Goal: Transaction & Acquisition: Download file/media

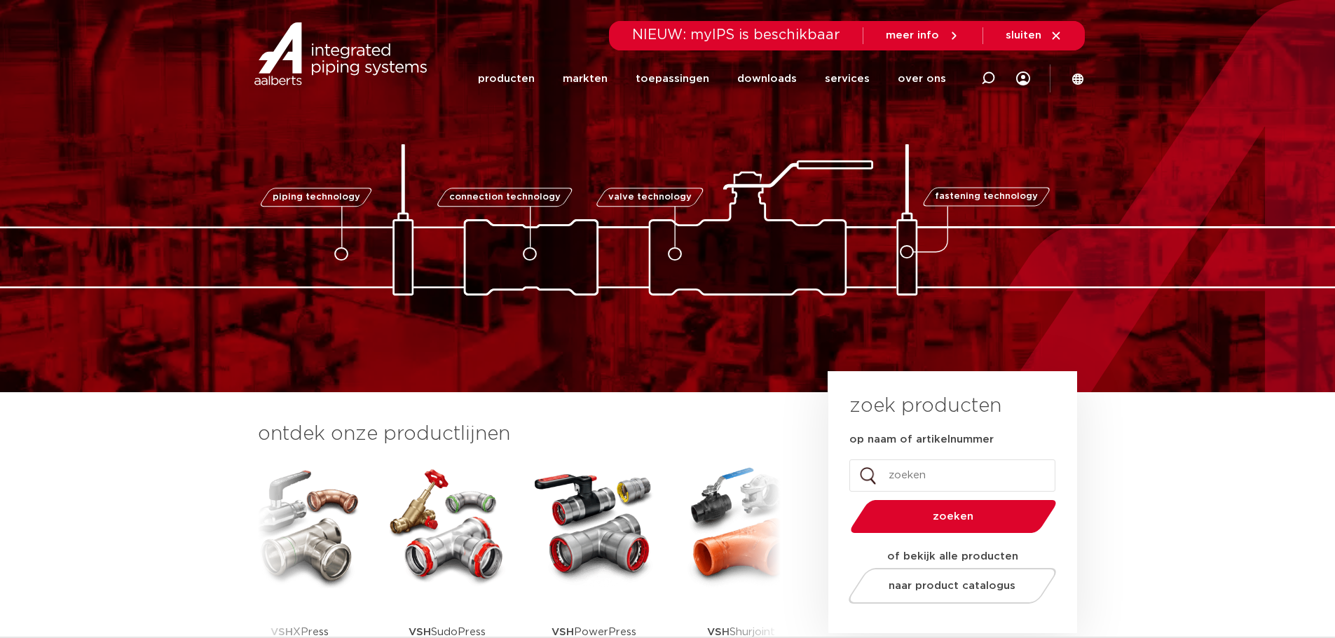
click at [921, 477] on input "op naam of artikelnummer" at bounding box center [952, 476] width 206 height 32
type input "novopress"
click at [844, 499] on button "zoeken" at bounding box center [952, 517] width 217 height 36
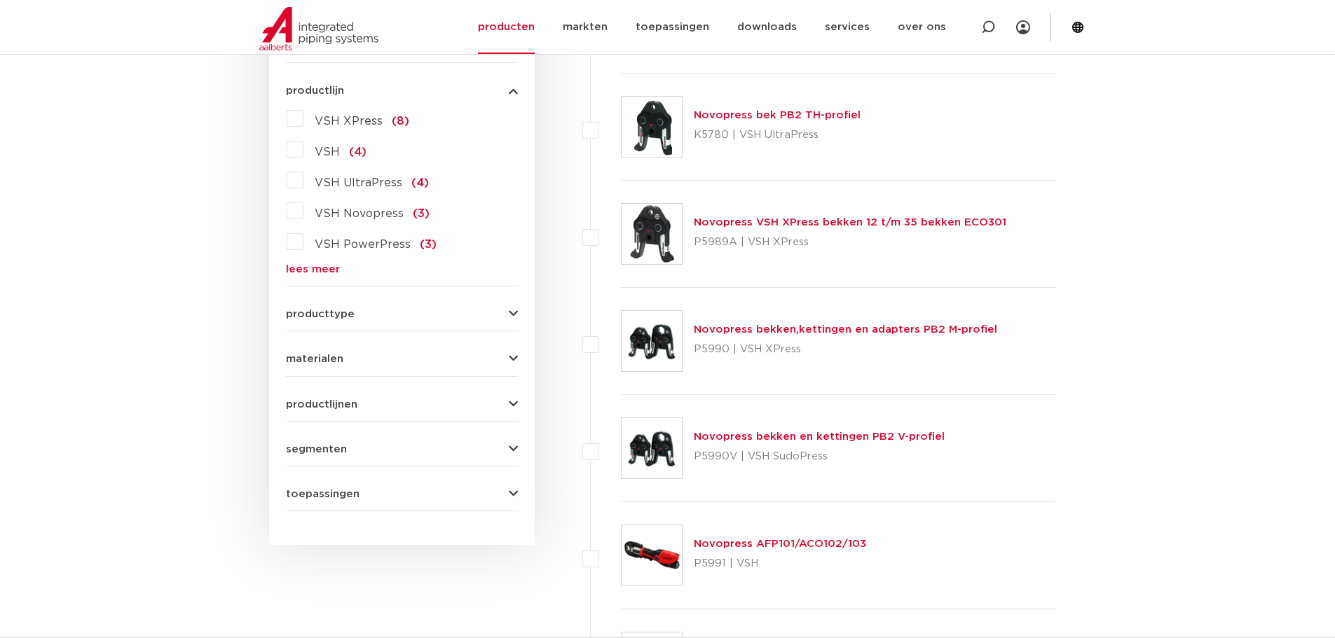
scroll to position [911, 0]
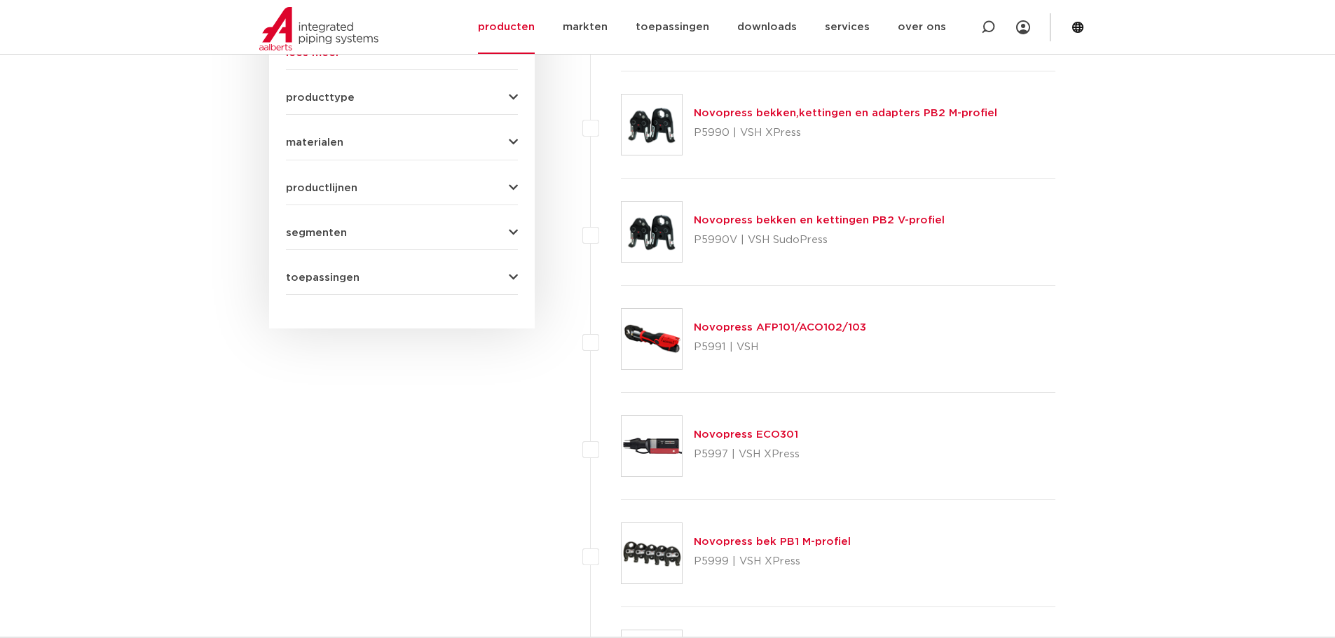
click at [737, 325] on link "Novopress AFP101/ACO102/103" at bounding box center [780, 327] width 172 height 11
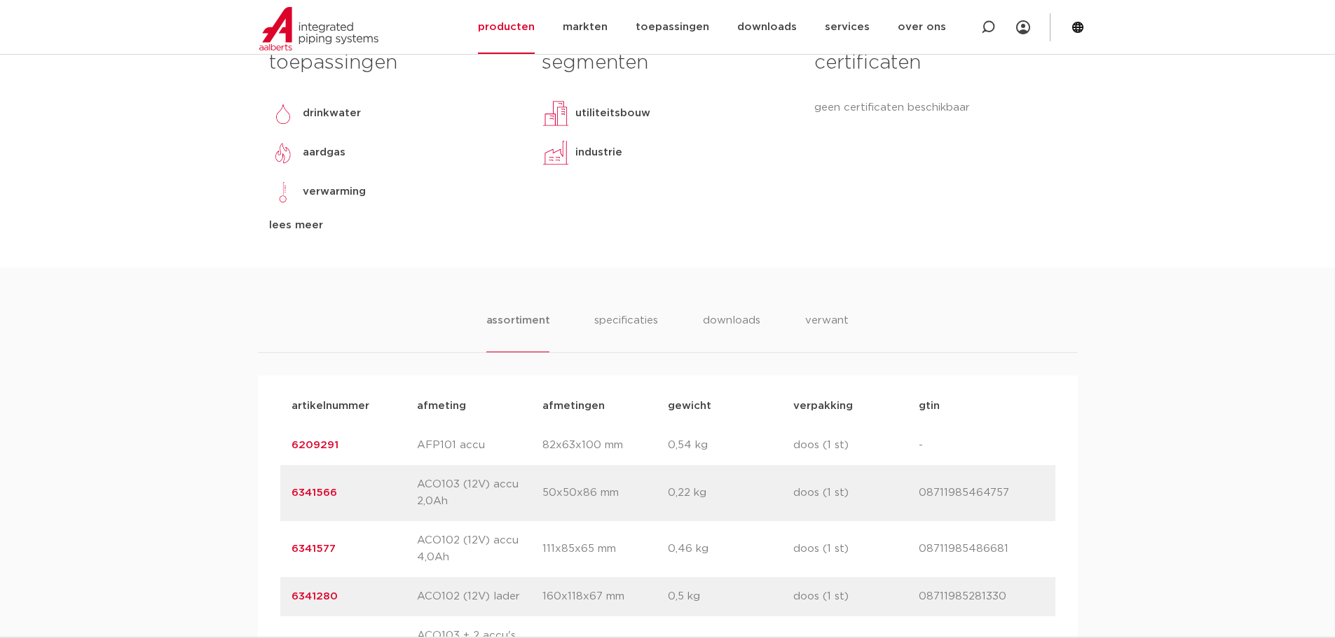
scroll to position [701, 0]
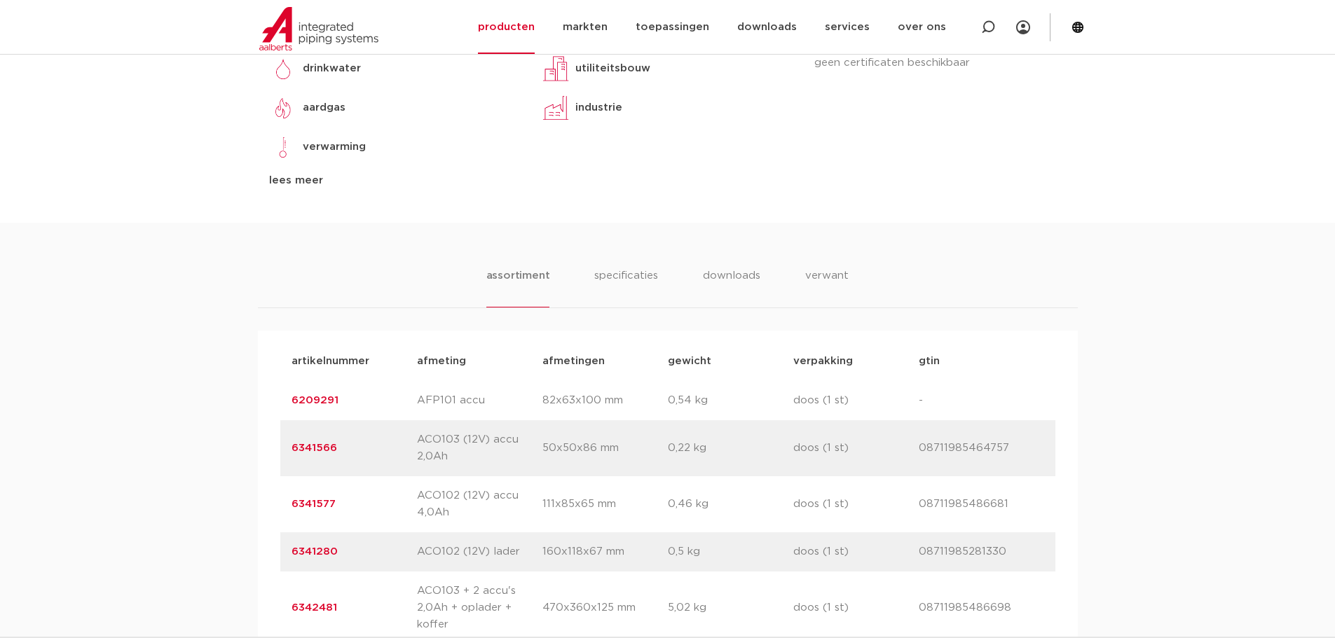
click at [326, 402] on link "6209291" at bounding box center [314, 400] width 47 height 11
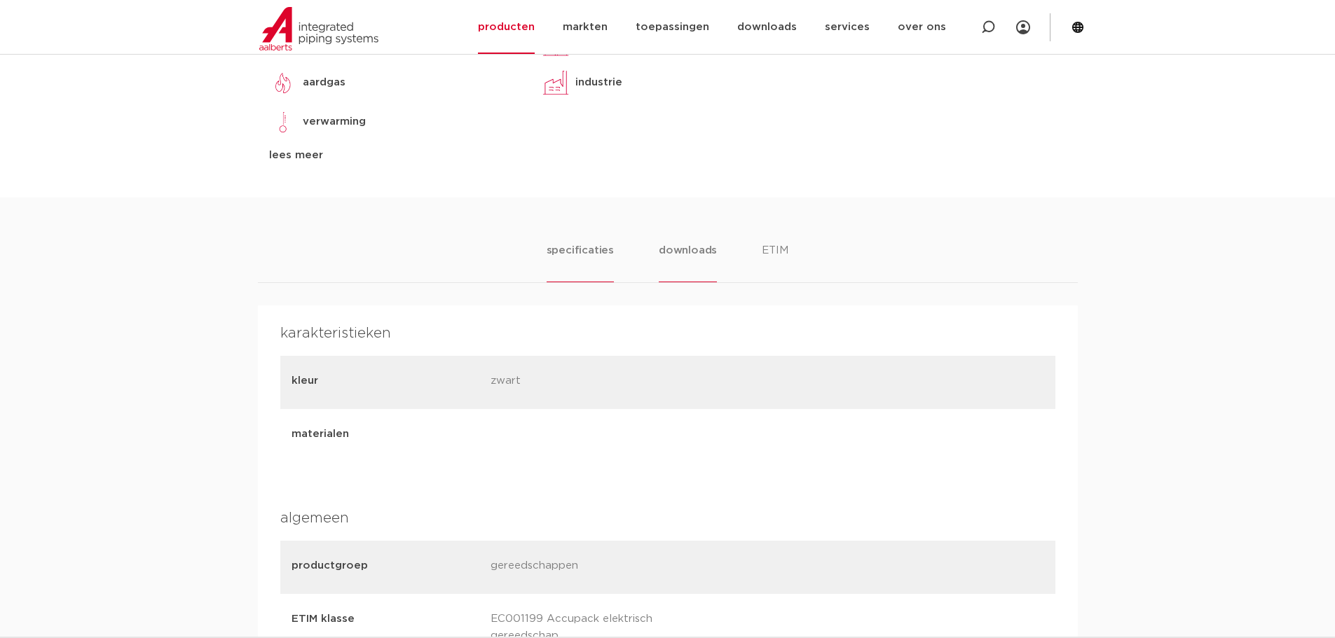
scroll to position [701, 0]
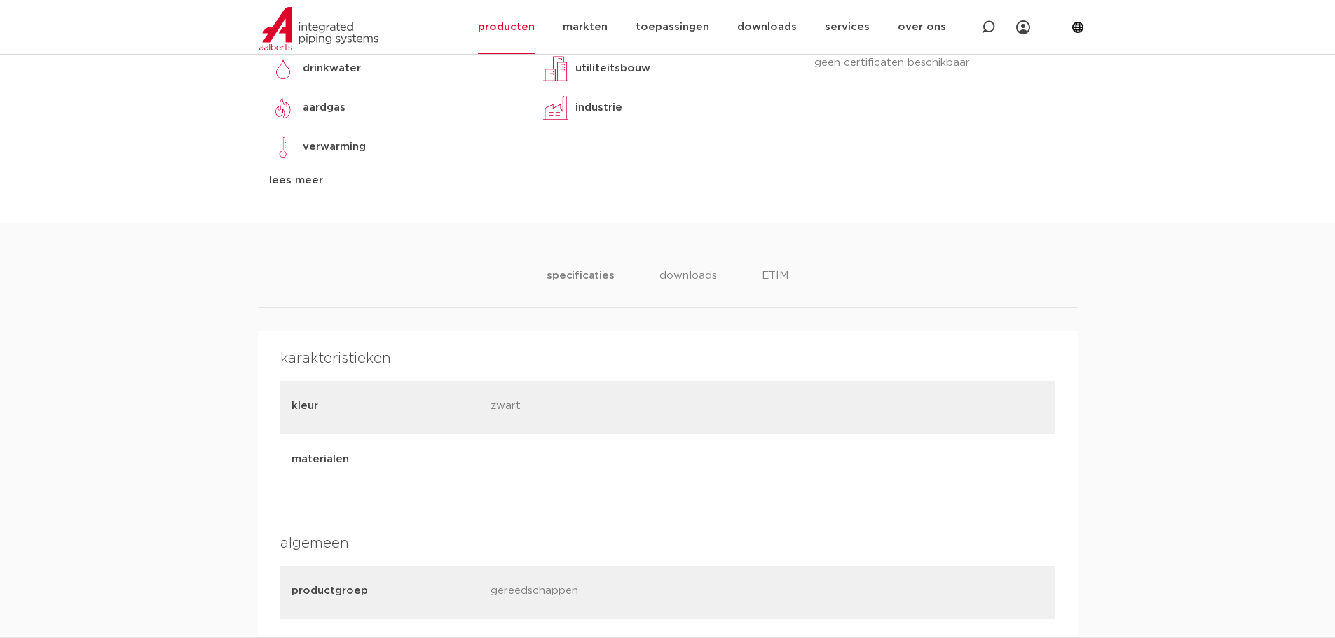
click at [759, 280] on ul "specificaties downloads ETIM" at bounding box center [667, 288] width 241 height 40
click at [774, 279] on li "ETIM" at bounding box center [774, 288] width 25 height 40
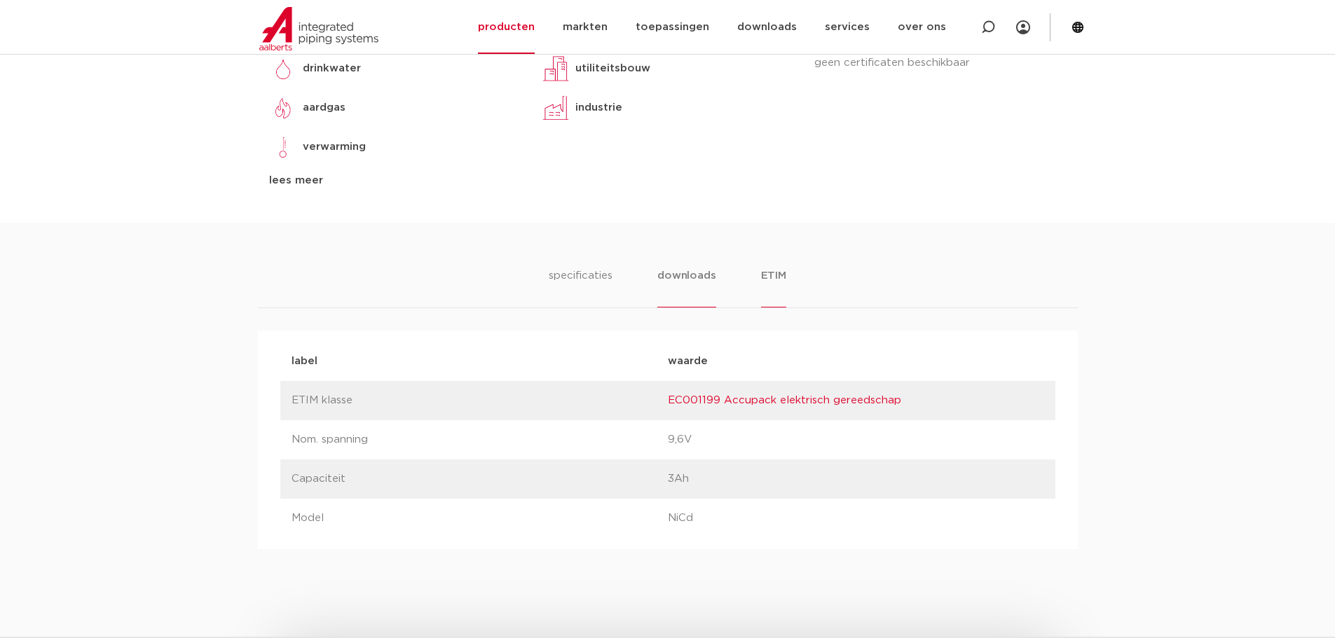
click at [666, 276] on li "downloads" at bounding box center [686, 288] width 58 height 40
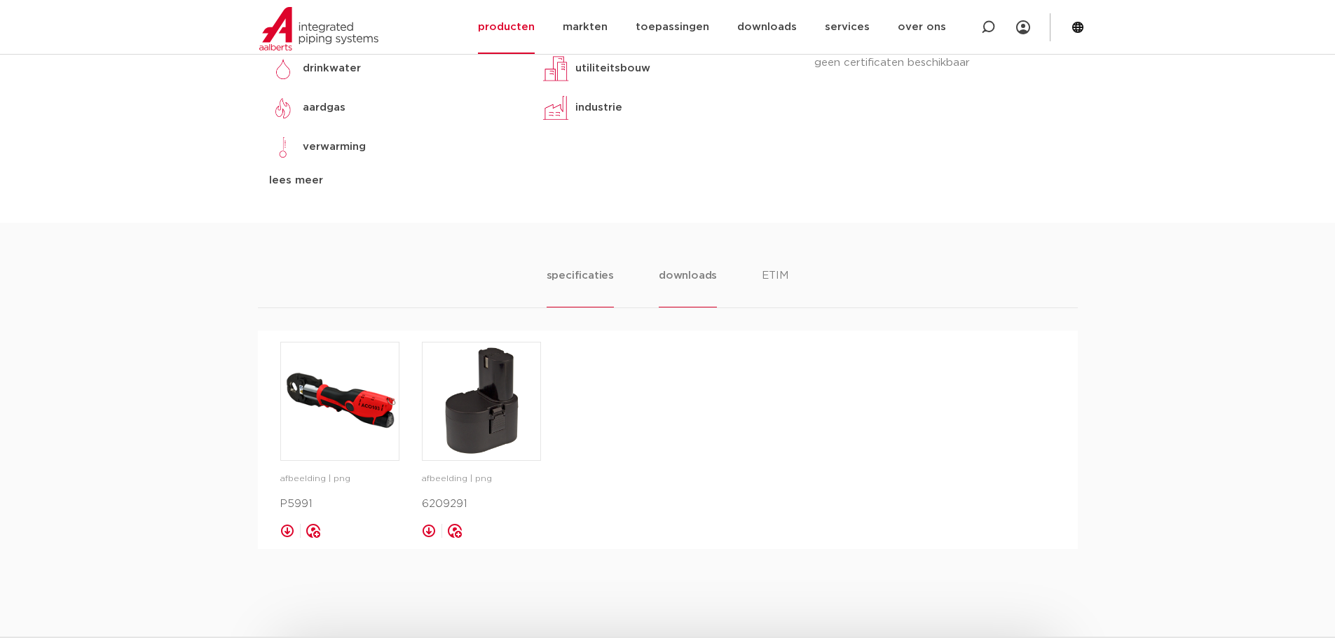
click at [588, 277] on li "specificaties" at bounding box center [580, 288] width 67 height 40
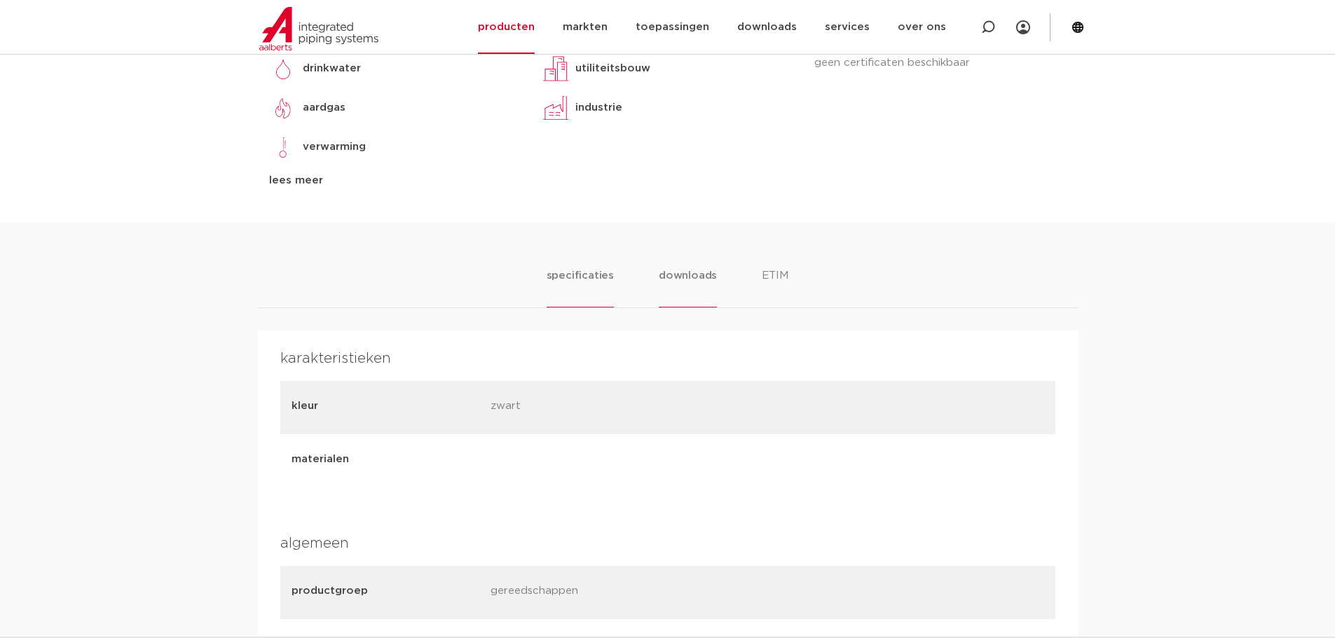
click at [701, 282] on li "downloads" at bounding box center [688, 288] width 58 height 40
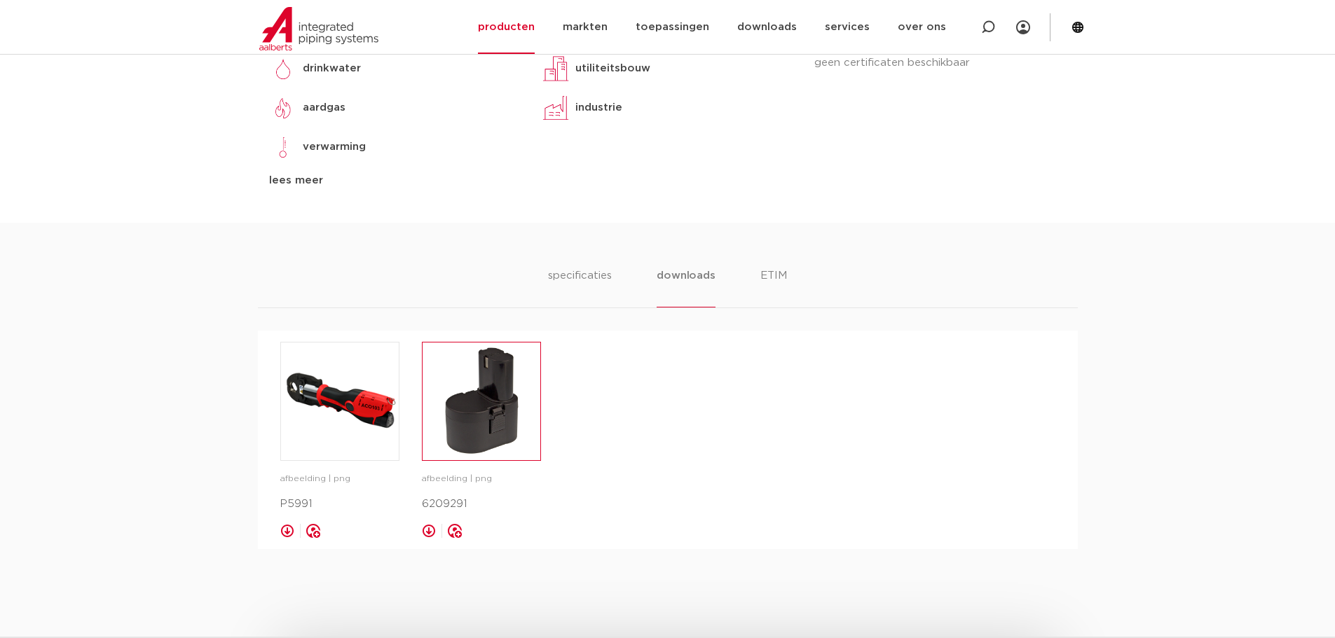
click at [483, 417] on img at bounding box center [482, 402] width 118 height 118
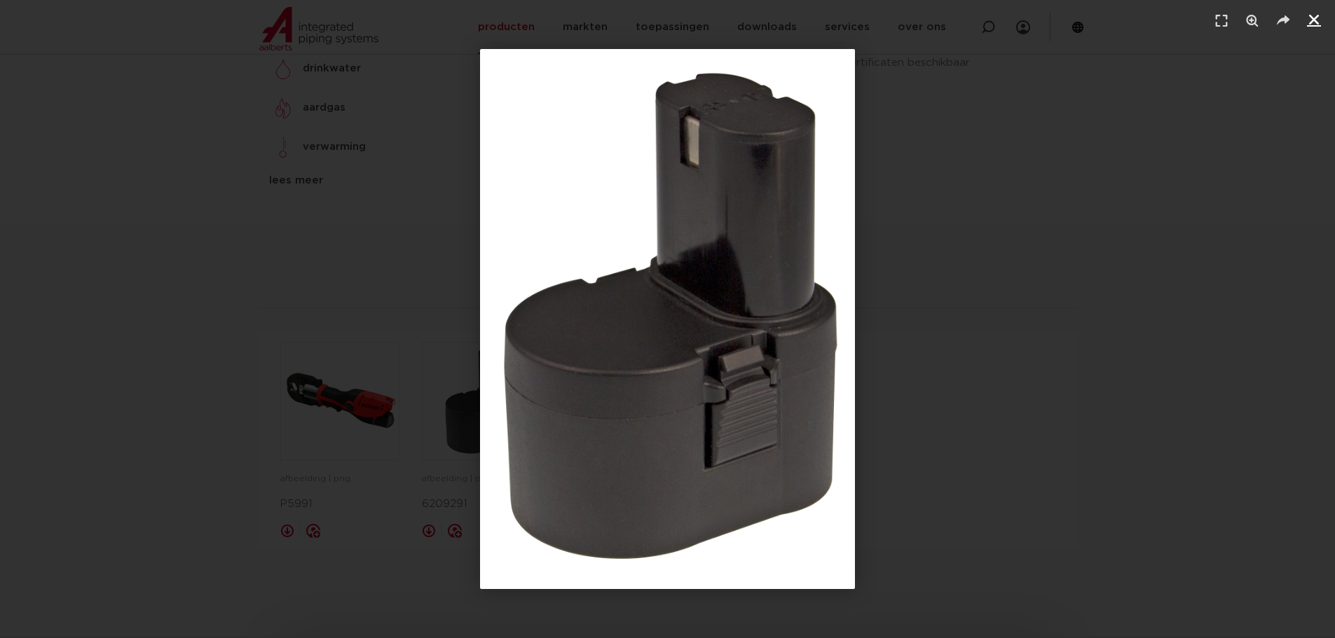
click at [1317, 15] on icon "Sluiten (Esc)" at bounding box center [1314, 20] width 14 height 14
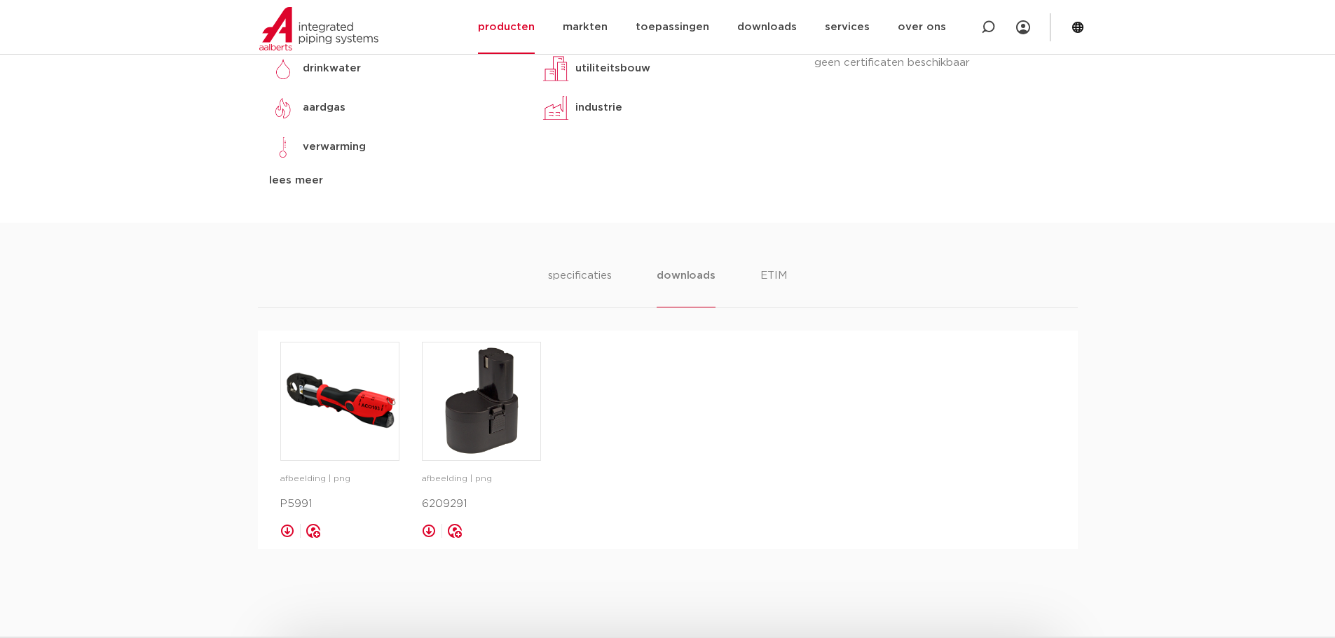
click at [427, 531] on link at bounding box center [429, 531] width 14 height 14
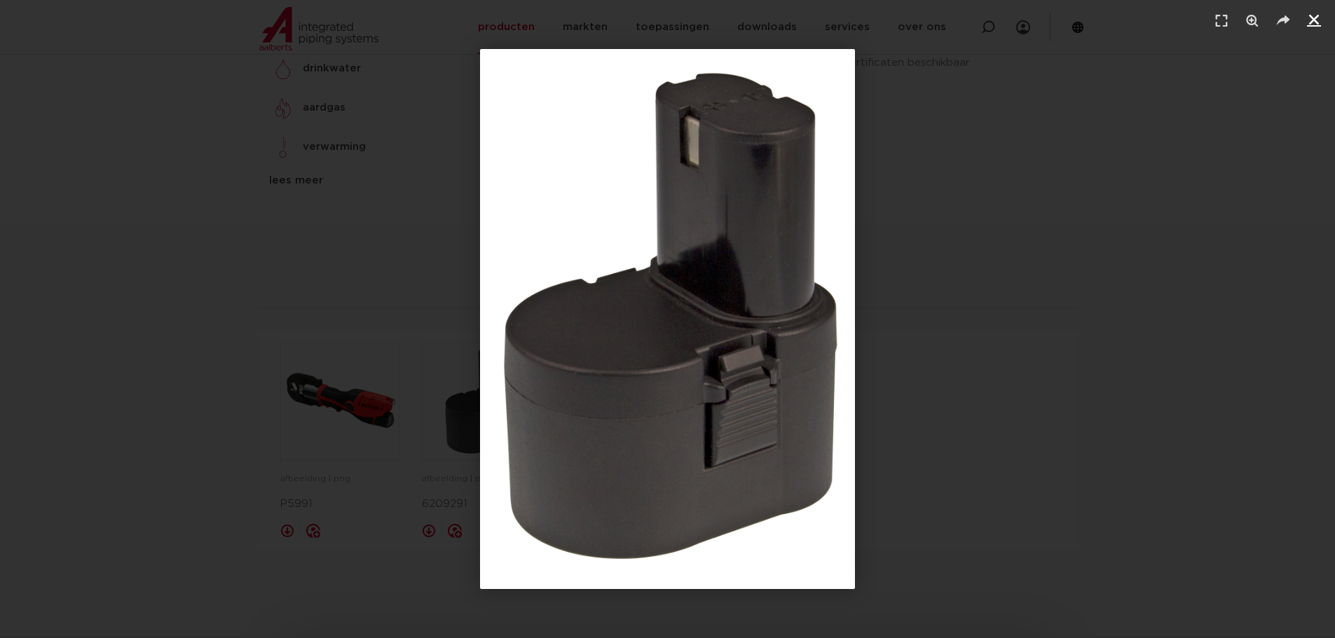
click at [1318, 17] on icon "Sluiten (Esc)" at bounding box center [1314, 20] width 14 height 14
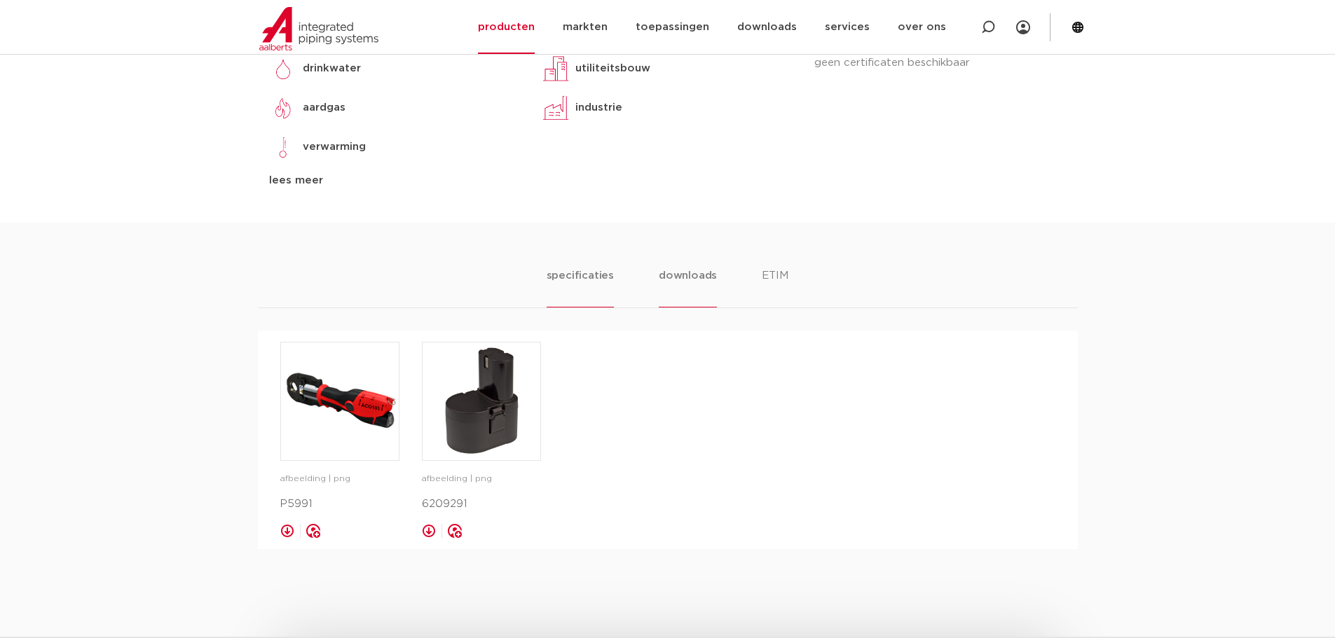
click at [579, 273] on li "specificaties" at bounding box center [580, 288] width 67 height 40
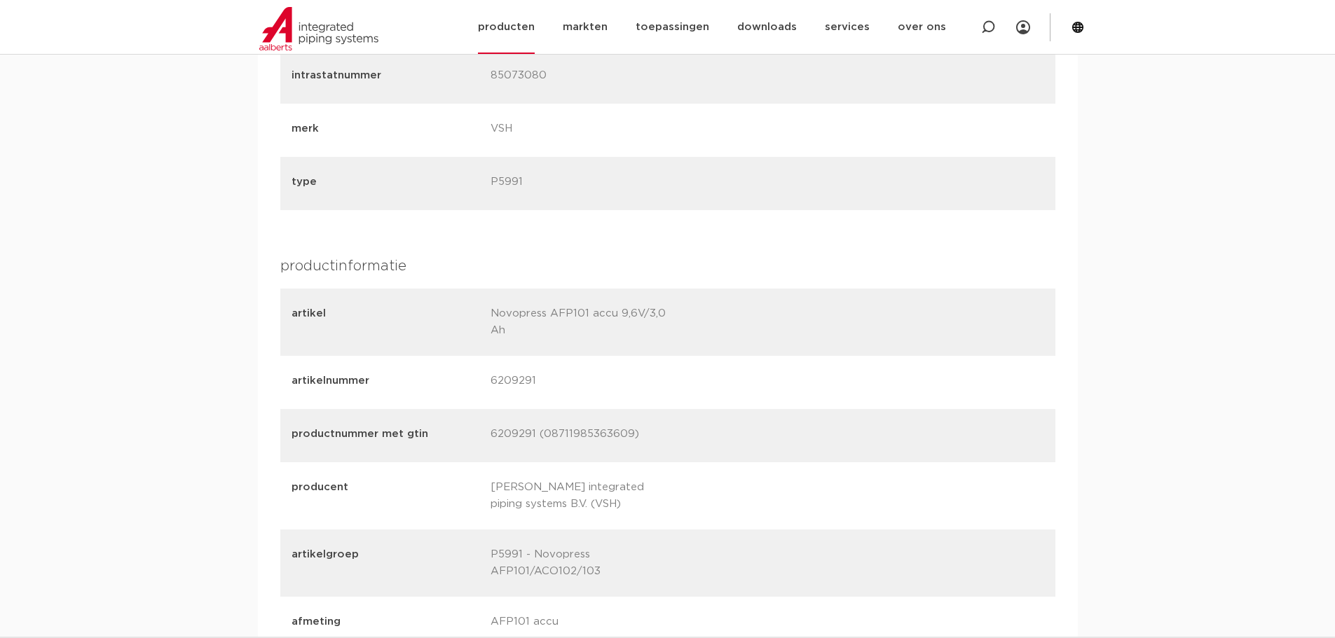
scroll to position [1261, 0]
